Goal: Navigation & Orientation: Find specific page/section

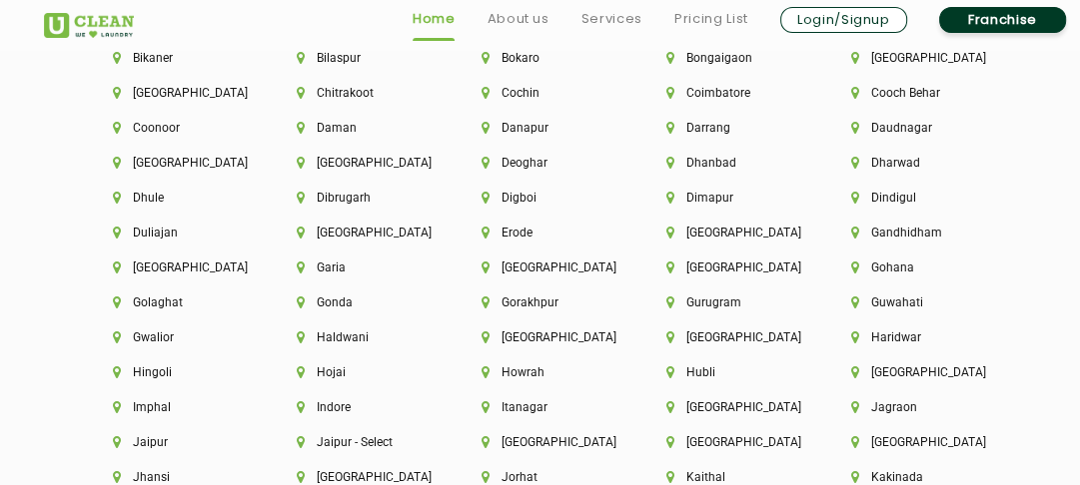
scroll to position [4591, 0]
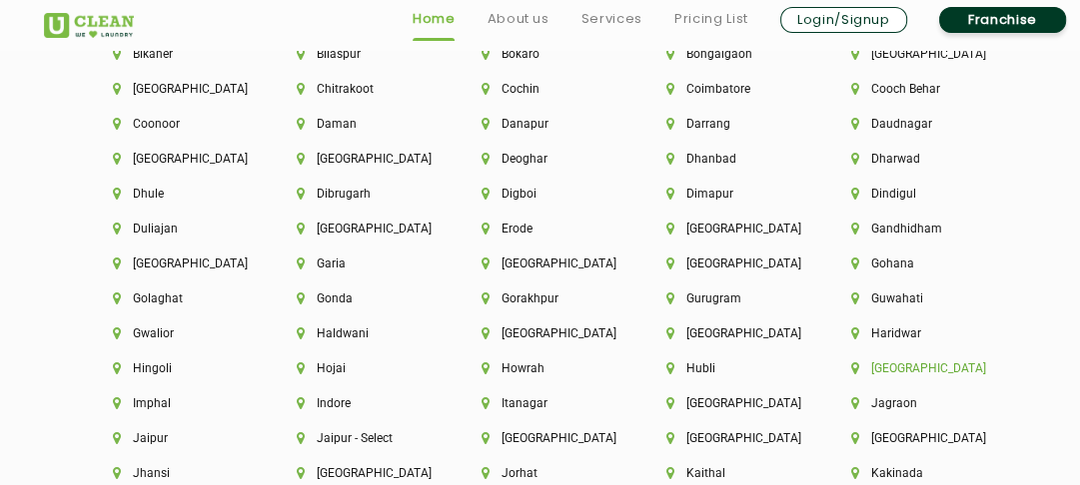
click at [882, 371] on li "[GEOGRAPHIC_DATA]" at bounding box center [909, 369] width 117 height 14
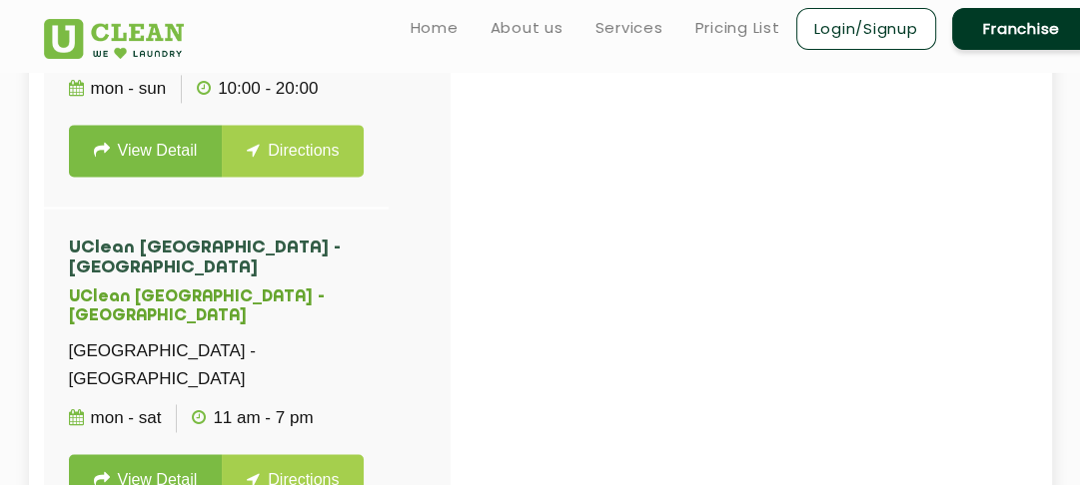
scroll to position [396, 0]
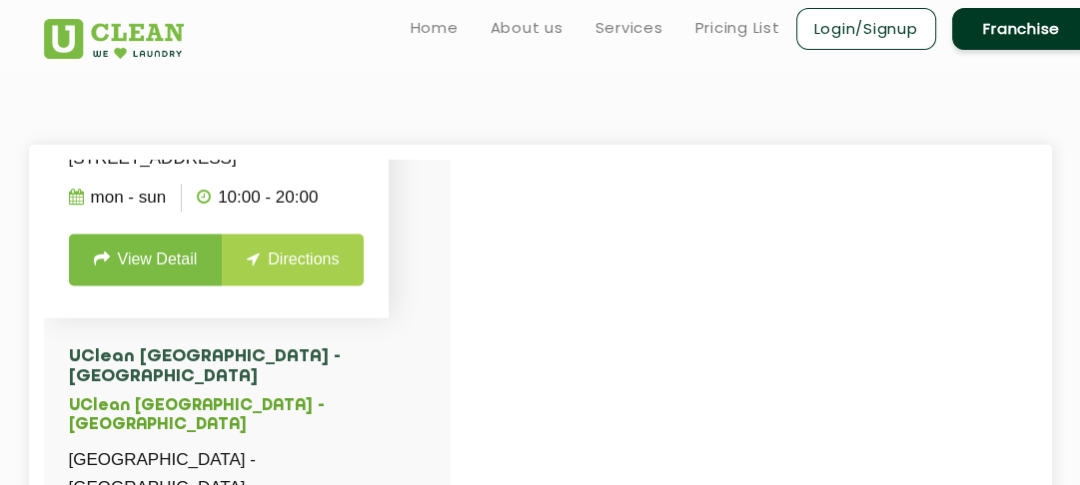
click at [226, 173] on p "[STREET_ADDRESS]" at bounding box center [217, 159] width 296 height 28
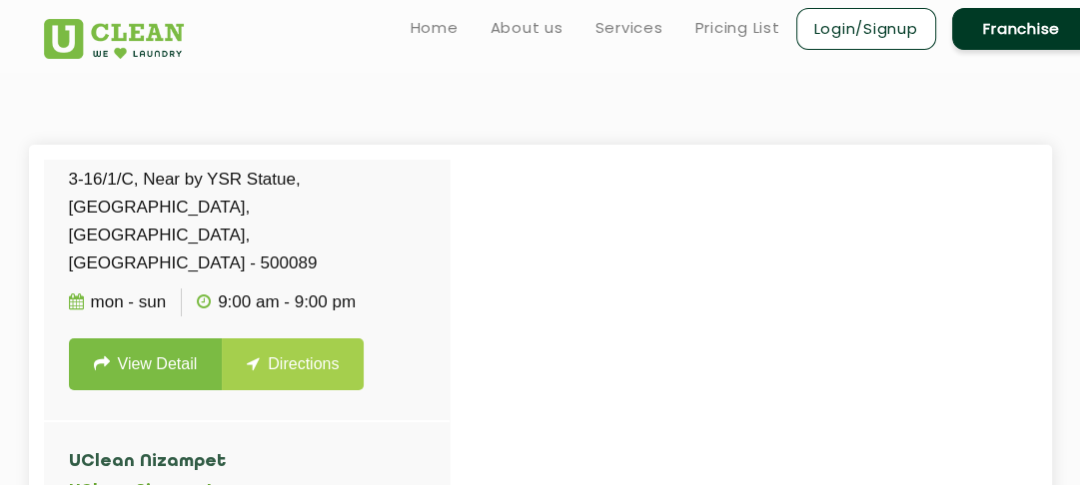
scroll to position [192, 0]
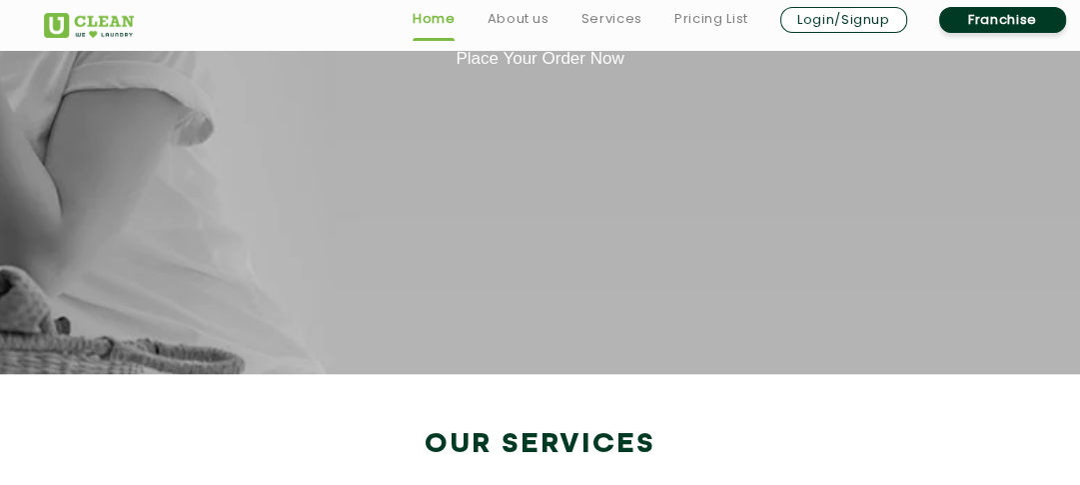
scroll to position [3556, 0]
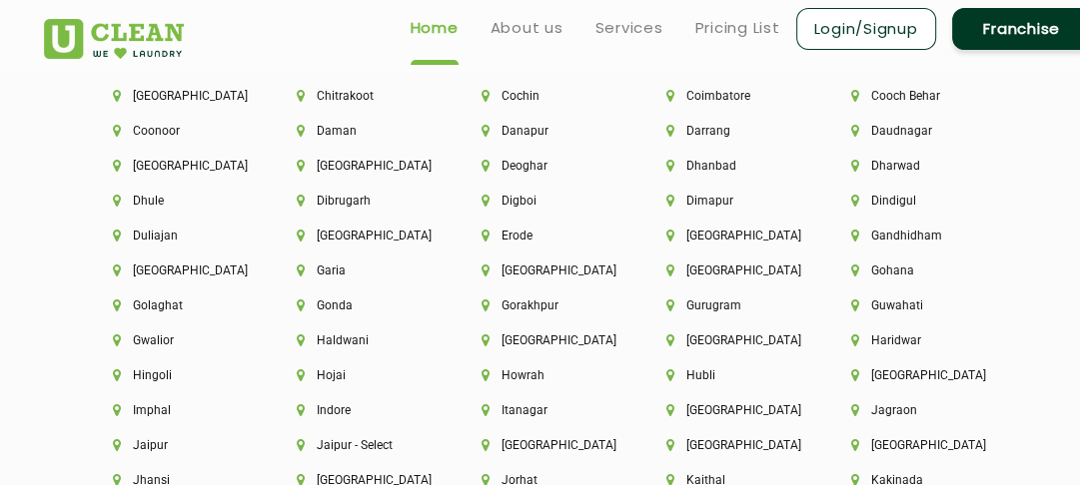
scroll to position [4580, 0]
